Goal: Transaction & Acquisition: Purchase product/service

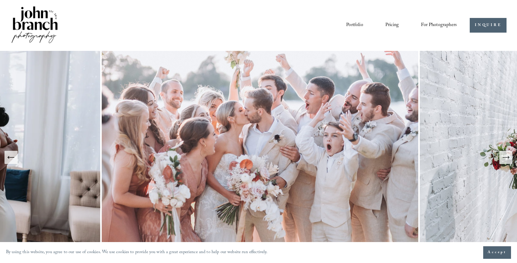
click at [393, 23] on link "Pricing" at bounding box center [392, 25] width 13 height 10
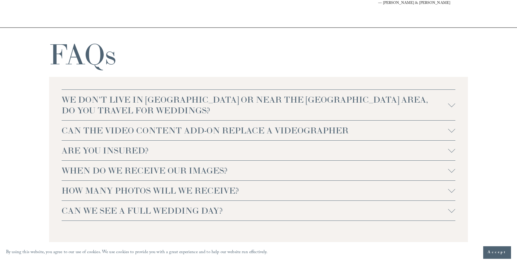
scroll to position [1304, 0]
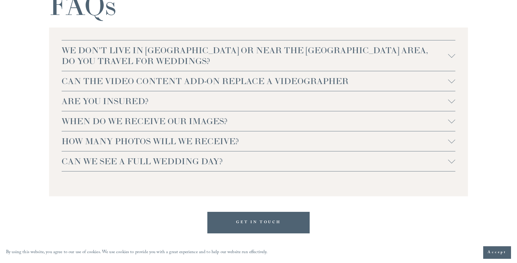
click at [264, 57] on span "WE DON'T LIVE IN [GEOGRAPHIC_DATA] OR NEAR THE [GEOGRAPHIC_DATA] AREA, DO YOU T…" at bounding box center [255, 56] width 387 height 22
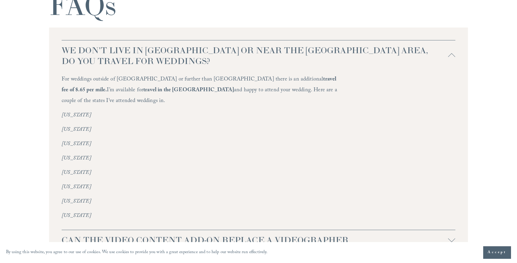
click at [264, 57] on span "WE DON'T LIVE IN [GEOGRAPHIC_DATA] OR NEAR THE [GEOGRAPHIC_DATA] AREA, DO YOU T…" at bounding box center [255, 56] width 387 height 22
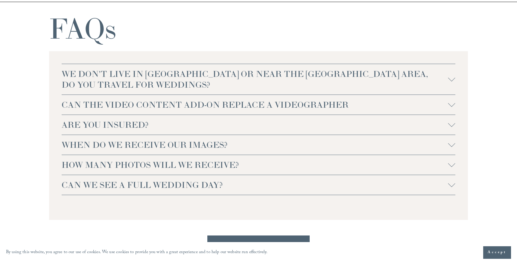
click at [245, 142] on span "WHEN DO WE RECEIVE OUR IMAGES?" at bounding box center [255, 145] width 387 height 11
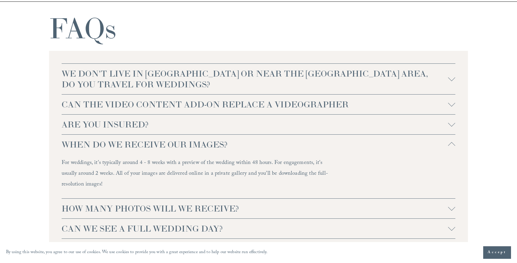
click at [250, 131] on button "ARE YOU INSURED?" at bounding box center [259, 125] width 394 height 20
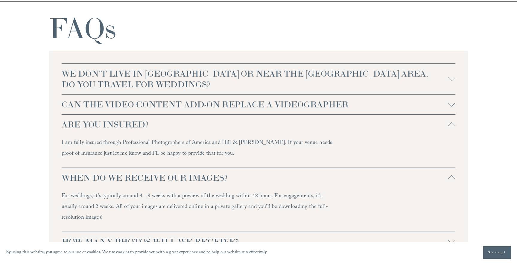
click at [250, 131] on button "ARE YOU INSURED?" at bounding box center [259, 125] width 394 height 20
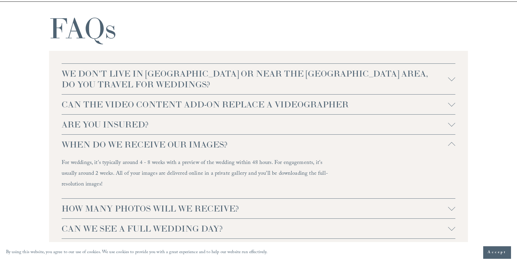
click at [248, 142] on span "WHEN DO WE RECEIVE OUR IMAGES?" at bounding box center [255, 144] width 387 height 11
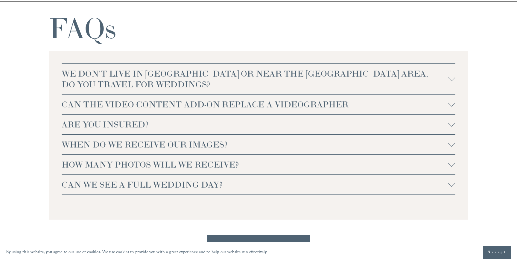
click at [245, 180] on span "CAN WE SEE A FULL WEDDING DAY?" at bounding box center [255, 184] width 387 height 11
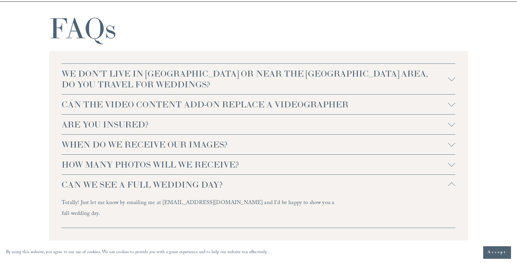
click at [246, 177] on button "CAN WE SEE A FULL WEDDING DAY?" at bounding box center [259, 185] width 394 height 20
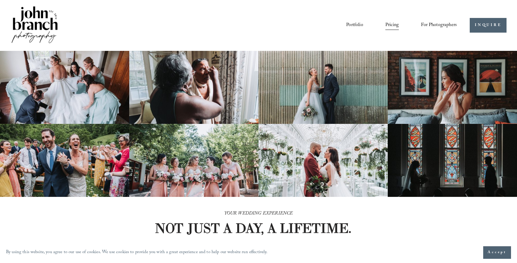
scroll to position [0, 0]
click at [360, 22] on link "Portfolio" at bounding box center [354, 25] width 17 height 10
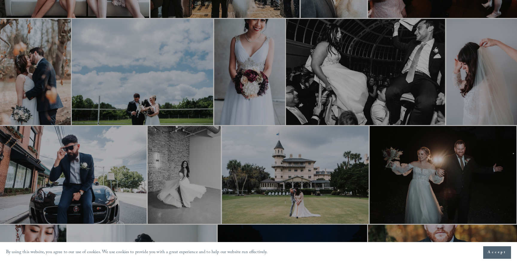
scroll to position [474, 0]
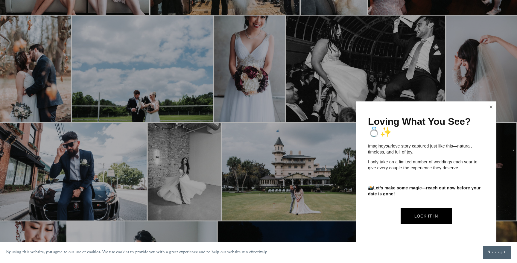
click at [489, 108] on link "Close" at bounding box center [491, 107] width 9 height 10
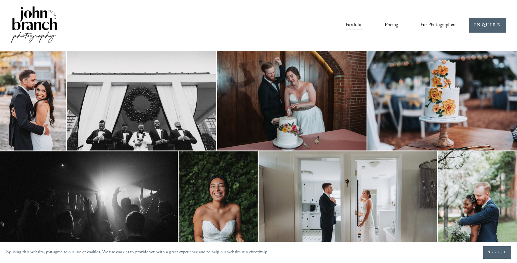
scroll to position [0, 1]
click at [429, 24] on span "For Photographers" at bounding box center [439, 25] width 36 height 9
click at [0, 0] on span "Presets" at bounding box center [0, 0] width 0 height 0
click at [433, 26] on span "For Photographers" at bounding box center [439, 25] width 36 height 9
click at [0, 0] on span "Presets" at bounding box center [0, 0] width 0 height 0
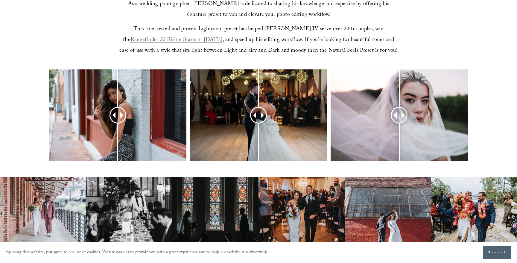
scroll to position [225, 0]
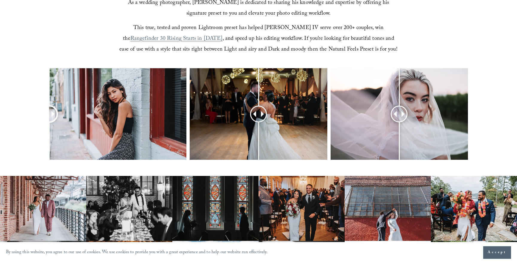
drag, startPoint x: 144, startPoint y: 114, endPoint x: 31, endPoint y: 106, distance: 113.5
click at [2, 105] on div at bounding box center [258, 122] width 517 height 108
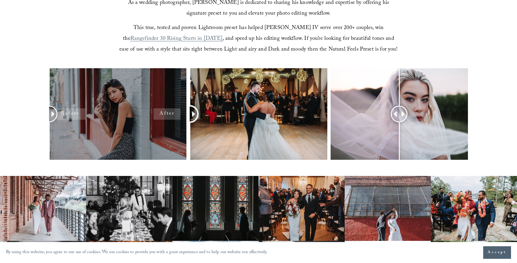
drag, startPoint x: 264, startPoint y: 111, endPoint x: 158, endPoint y: 111, distance: 106.3
click at [150, 111] on div at bounding box center [258, 122] width 517 height 108
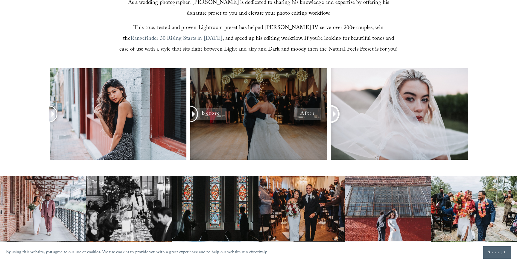
drag, startPoint x: 403, startPoint y: 111, endPoint x: 302, endPoint y: 109, distance: 101.2
click at [302, 109] on div at bounding box center [258, 122] width 517 height 108
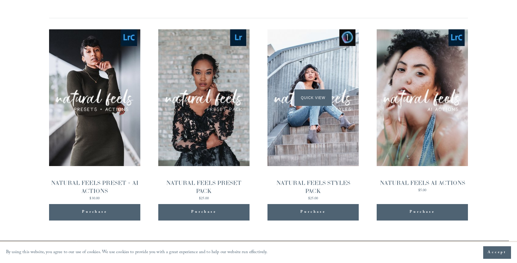
scroll to position [609, 0]
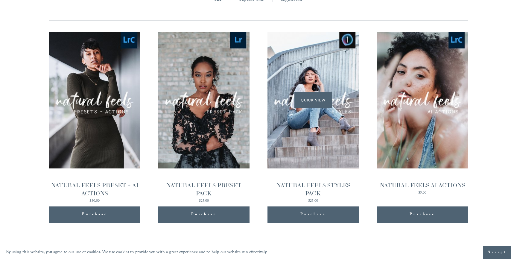
click at [311, 101] on span "Quick View" at bounding box center [313, 100] width 37 height 16
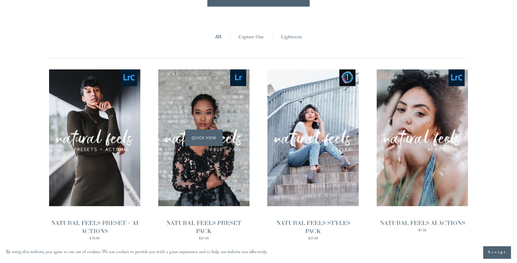
scroll to position [573, 0]
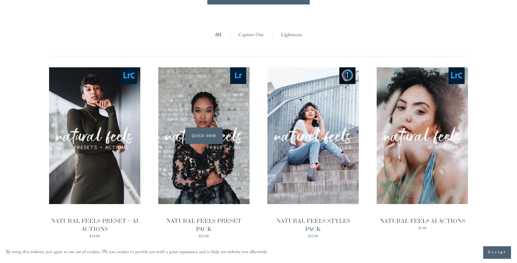
click at [236, 147] on div "Quick View" at bounding box center [203, 135] width 91 height 137
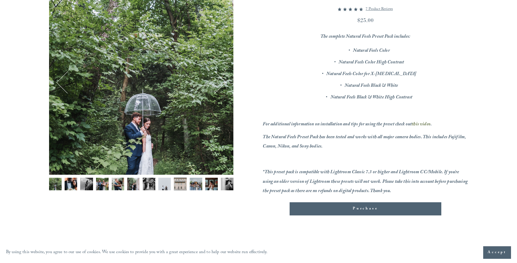
scroll to position [78, 0]
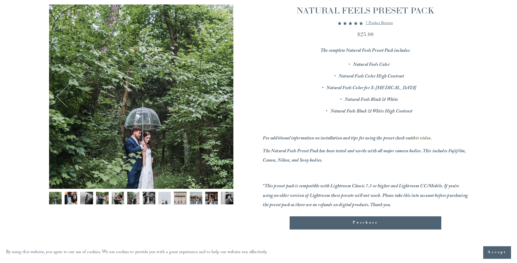
click at [74, 198] on img "Image 2 of 12" at bounding box center [71, 198] width 13 height 13
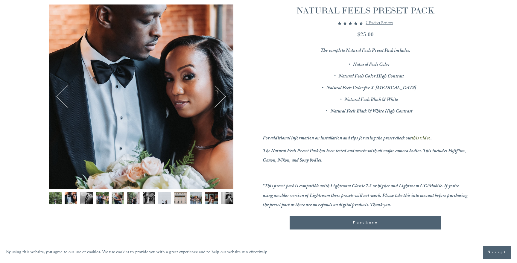
drag, startPoint x: 57, startPoint y: 199, endPoint x: 72, endPoint y: 199, distance: 14.4
click at [57, 199] on img "Image 1 of 12" at bounding box center [55, 198] width 13 height 13
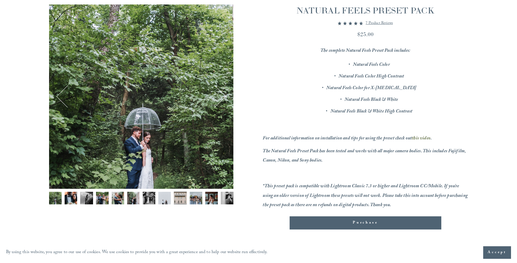
click at [73, 199] on img "Image 2 of 12" at bounding box center [71, 198] width 13 height 13
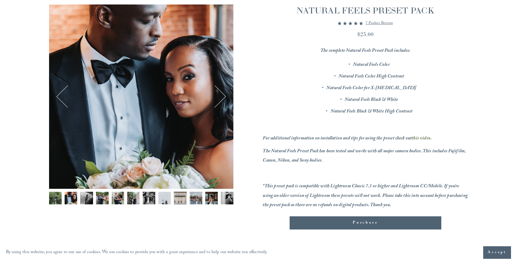
click at [84, 200] on img "Image 3 of 12" at bounding box center [86, 198] width 13 height 13
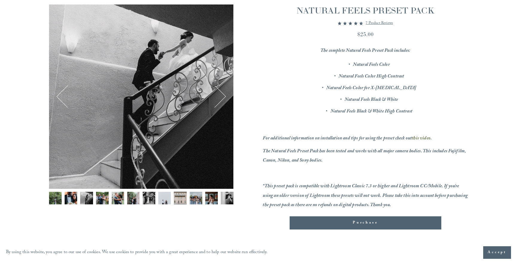
click at [99, 201] on img "Image 4 of 12" at bounding box center [102, 198] width 13 height 13
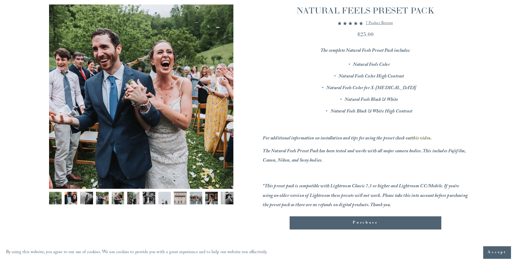
click at [118, 201] on img "Image 5 of 12" at bounding box center [118, 198] width 13 height 13
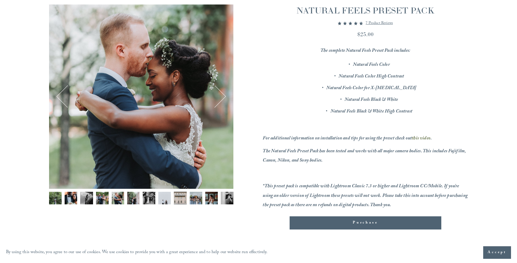
click at [134, 202] on img "Image 6 of 12" at bounding box center [133, 198] width 13 height 13
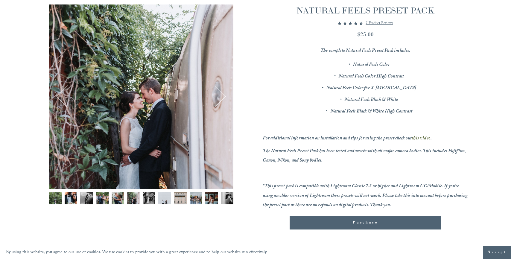
click at [148, 202] on img "Image 7 of 12" at bounding box center [149, 198] width 13 height 13
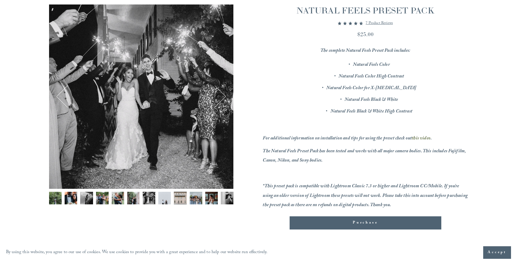
click at [171, 202] on img "Image 8 of 12" at bounding box center [164, 198] width 13 height 13
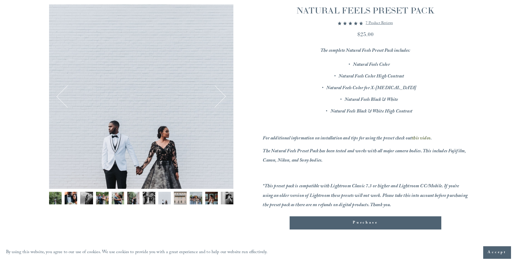
click at [180, 202] on img "Image 9 of 12" at bounding box center [180, 198] width 13 height 13
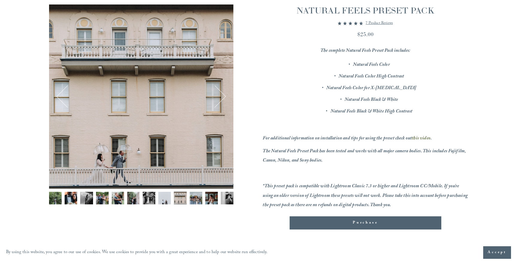
click at [189, 201] on div "Gallery thumbnails" at bounding box center [141, 200] width 184 height 16
click at [194, 201] on img "Image 10 of 12" at bounding box center [196, 198] width 13 height 13
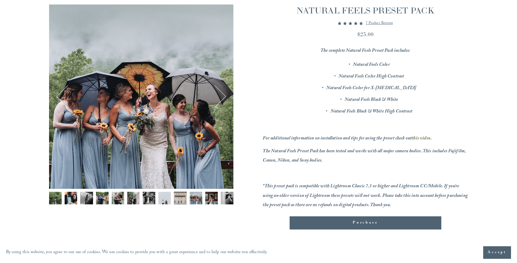
click at [210, 199] on img "Image 11 of 12" at bounding box center [211, 198] width 13 height 13
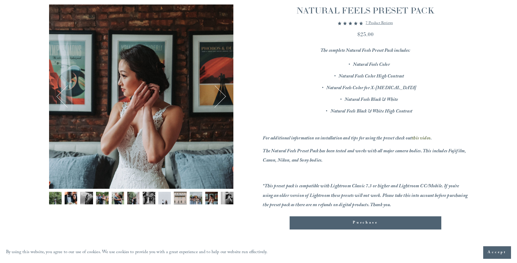
click at [227, 200] on img "Image 12 of 12" at bounding box center [227, 198] width 13 height 13
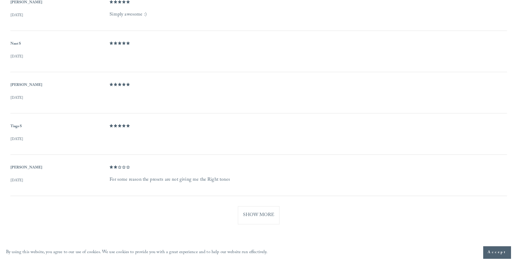
scroll to position [415, 0]
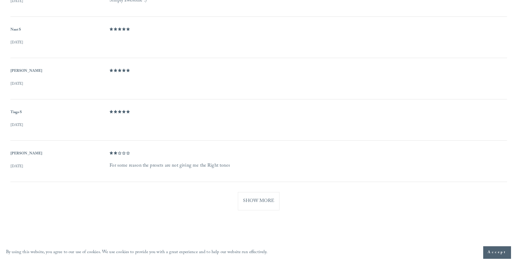
click at [253, 198] on button "Show More" at bounding box center [259, 201] width 42 height 18
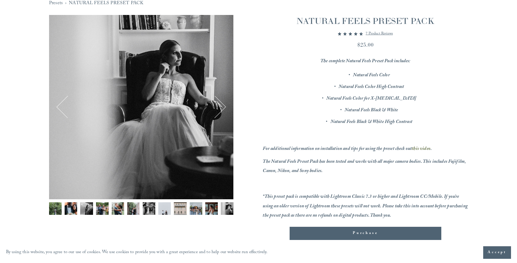
scroll to position [67, 0]
